Goal: Information Seeking & Learning: Learn about a topic

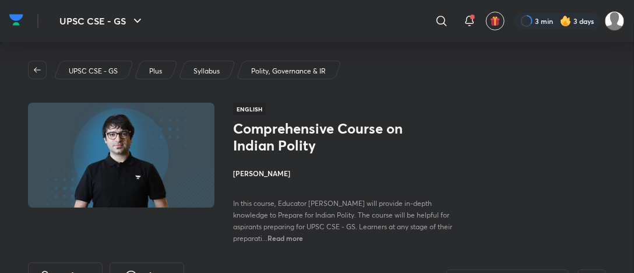
click at [19, 22] on img at bounding box center [16, 19] width 14 height 17
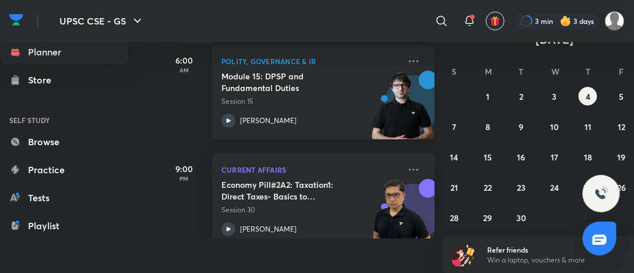
scroll to position [193, 0]
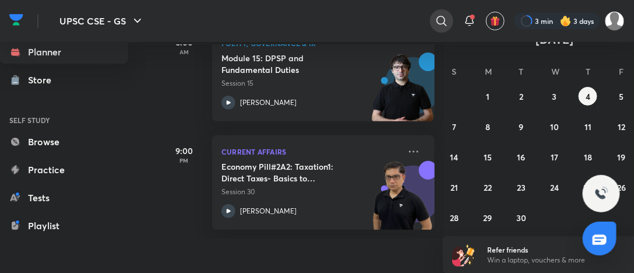
click at [445, 25] on icon at bounding box center [442, 21] width 14 height 14
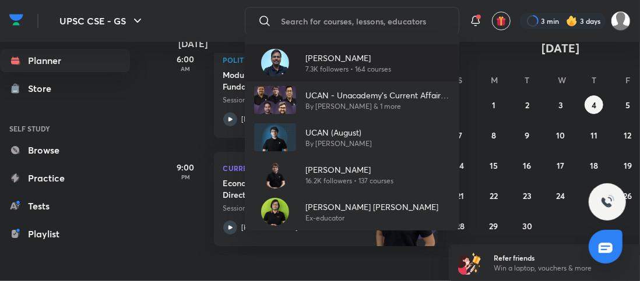
click at [299, 62] on div "[PERSON_NAME] 7.3K followers • 164 courses" at bounding box center [343, 63] width 95 height 23
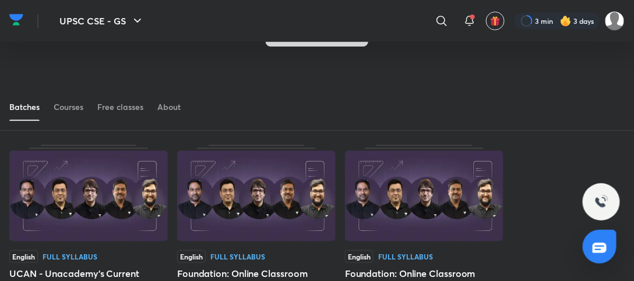
scroll to position [82, 0]
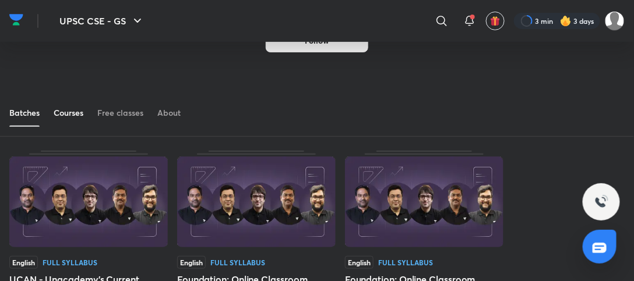
click at [56, 121] on link "Courses" at bounding box center [69, 113] width 30 height 28
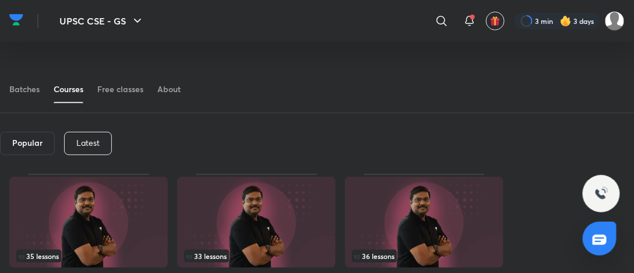
scroll to position [122, 0]
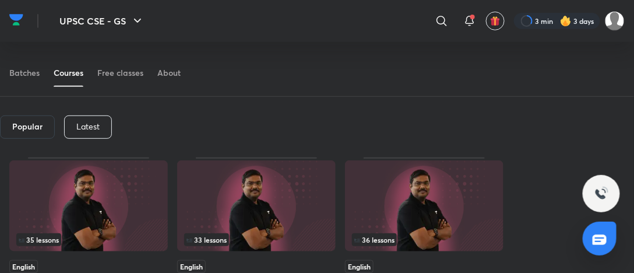
click at [73, 122] on div "Latest" at bounding box center [88, 126] width 48 height 23
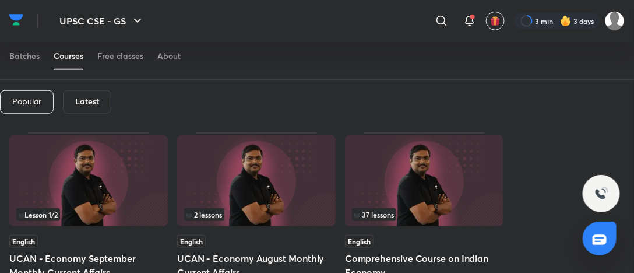
scroll to position [180, 0]
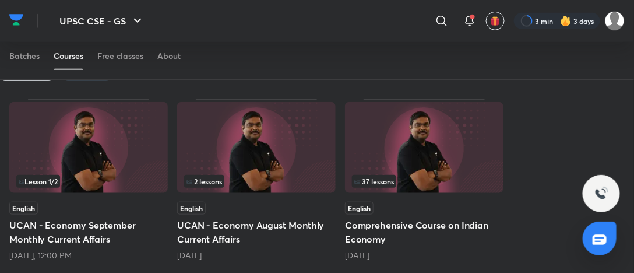
click at [82, 146] on img at bounding box center [88, 147] width 158 height 91
